Goal: Information Seeking & Learning: Learn about a topic

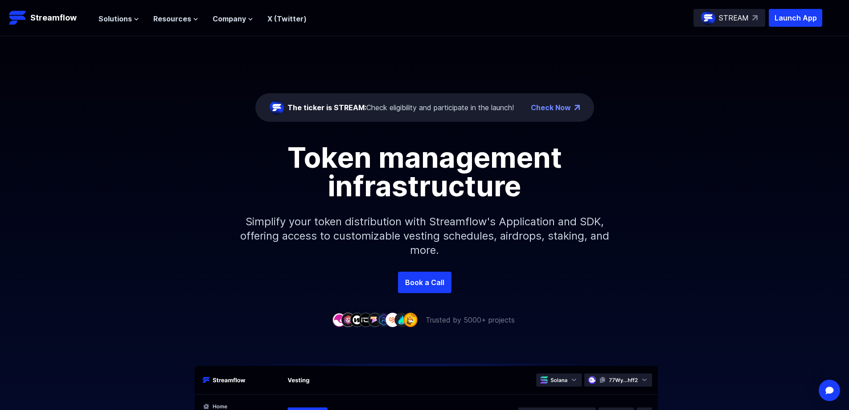
click at [725, 19] on p "STREAM" at bounding box center [734, 17] width 30 height 11
click at [554, 110] on link "Check Now" at bounding box center [551, 107] width 40 height 11
click at [193, 16] on icon at bounding box center [195, 18] width 5 height 5
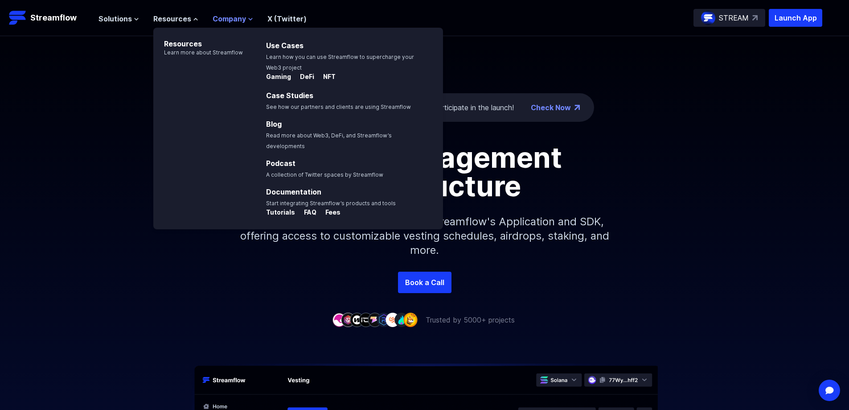
click at [247, 15] on button "Company" at bounding box center [233, 18] width 41 height 11
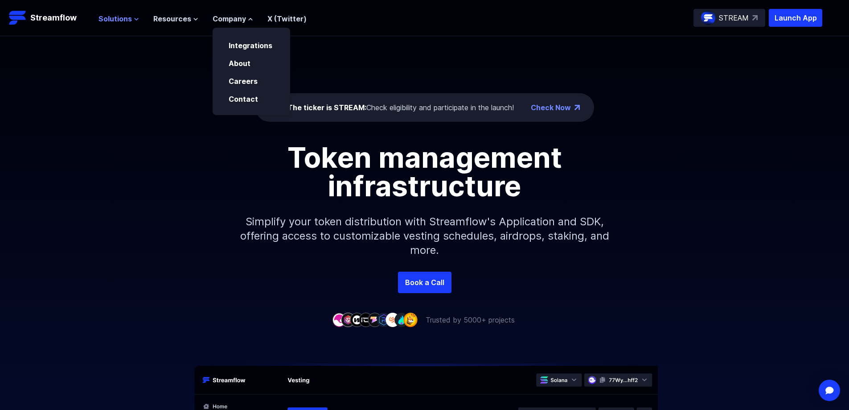
click at [134, 14] on button "Solutions" at bounding box center [119, 18] width 41 height 11
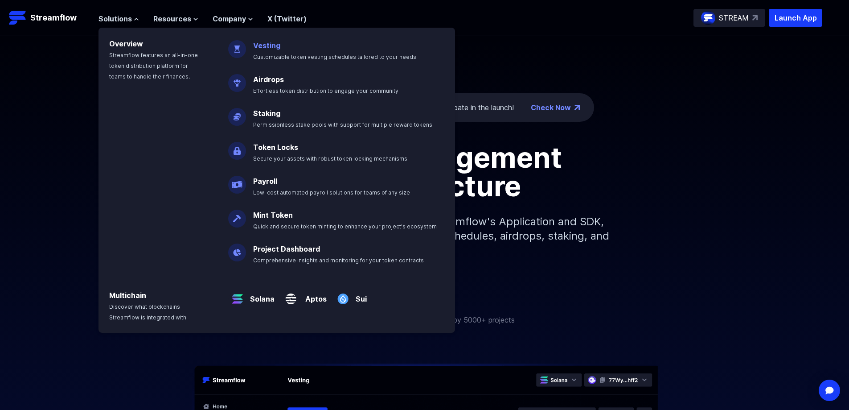
click at [261, 48] on link "Vesting" at bounding box center [266, 45] width 27 height 9
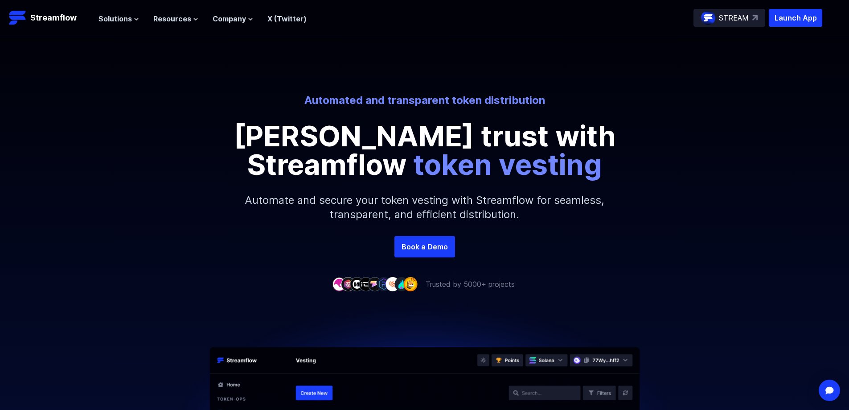
scroll to position [223, 0]
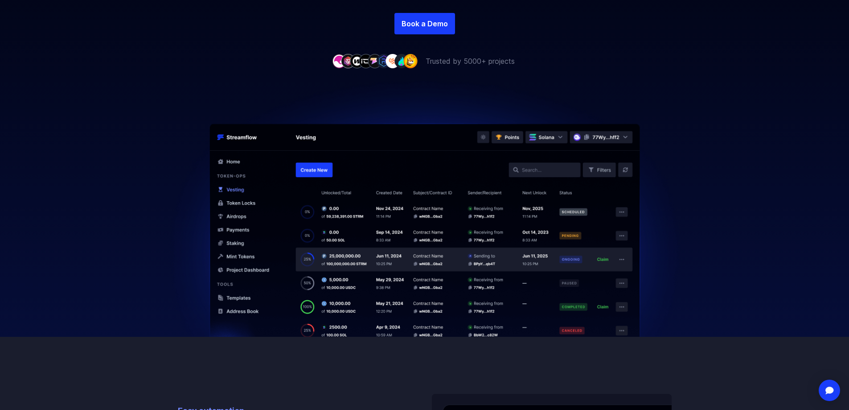
click at [289, 226] on img at bounding box center [425, 201] width 548 height 270
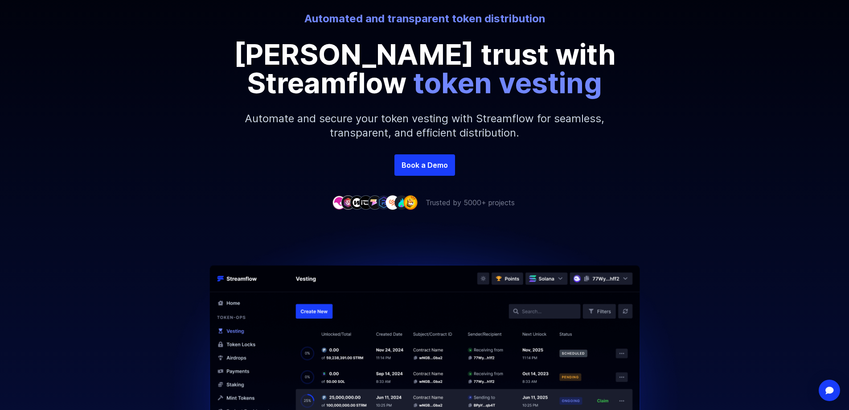
scroll to position [0, 0]
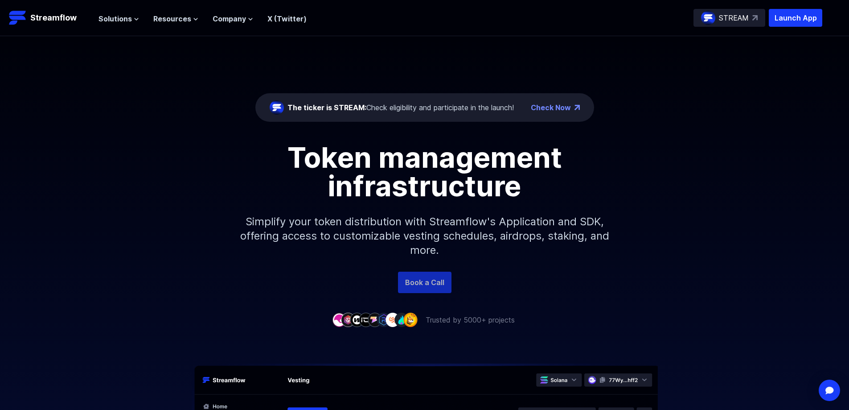
click at [417, 284] on link "Book a Call" at bounding box center [425, 282] width 54 height 21
click at [557, 107] on link "Check Now" at bounding box center [551, 107] width 40 height 11
click at [437, 108] on div "The ticker is STREAM: Check eligibility and participate in the launch!" at bounding box center [401, 107] width 227 height 11
click at [355, 105] on span "The ticker is STREAM:" at bounding box center [327, 107] width 79 height 9
click at [401, 109] on div "The ticker is STREAM: Check eligibility and participate in the launch!" at bounding box center [401, 107] width 227 height 11
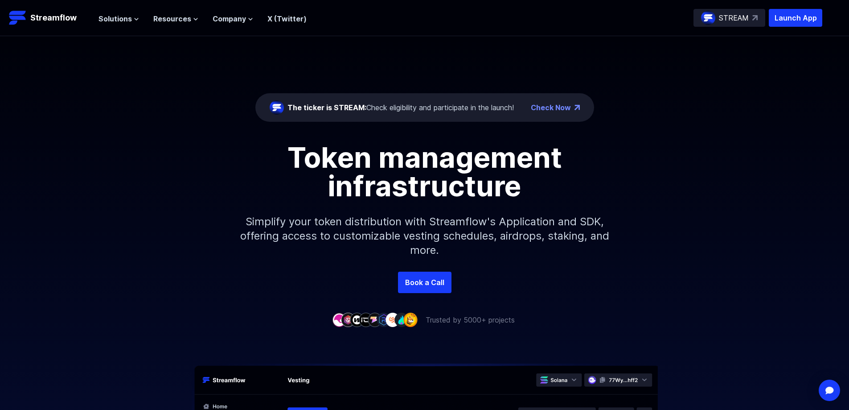
click at [401, 109] on div "The ticker is STREAM: Check eligibility and participate in the launch!" at bounding box center [401, 107] width 227 height 11
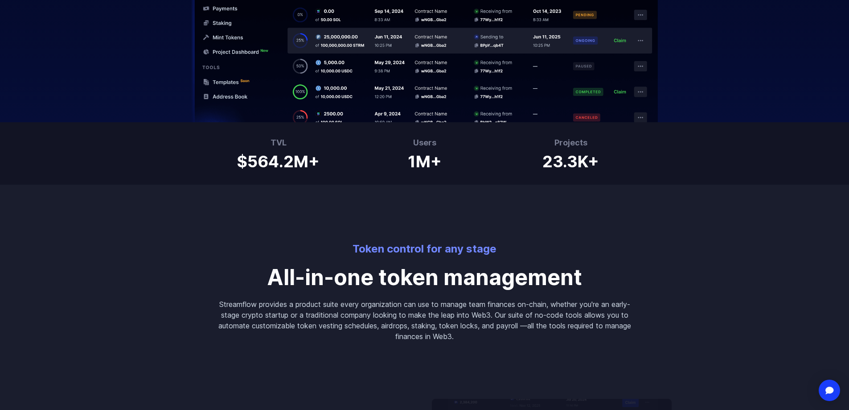
scroll to position [357, 0]
